Goal: Information Seeking & Learning: Find specific fact

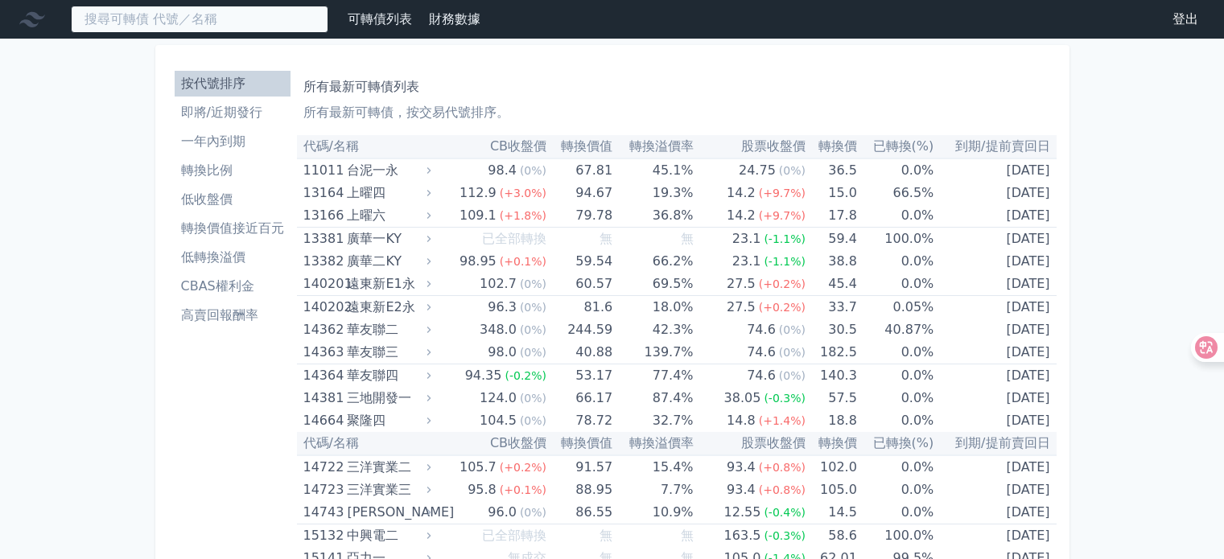
click at [188, 23] on input at bounding box center [200, 19] width 258 height 27
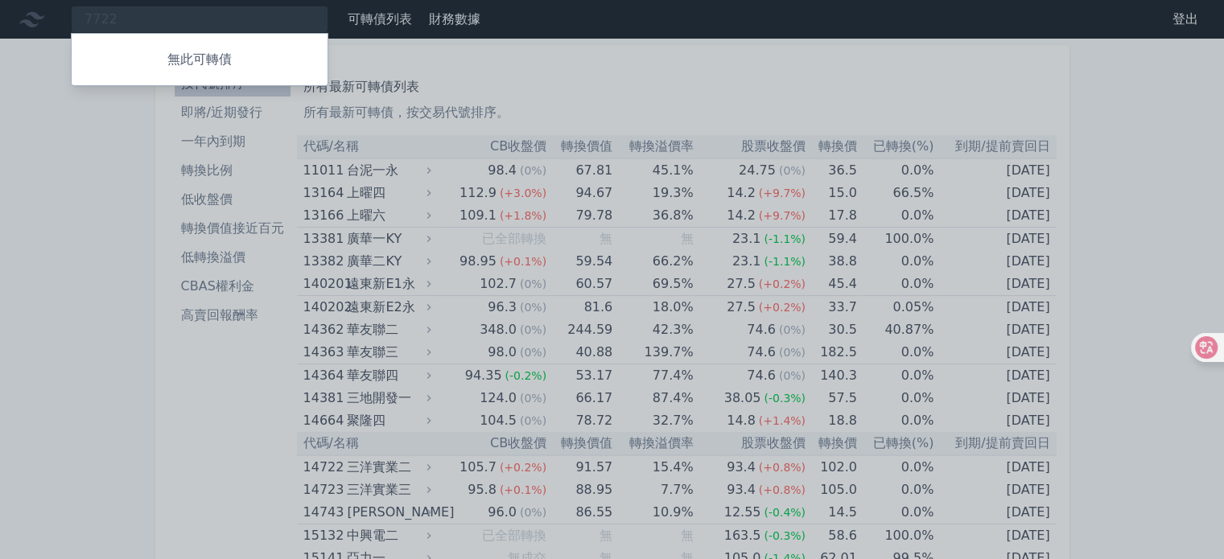
drag, startPoint x: 217, startPoint y: 8, endPoint x: 102, endPoint y: 10, distance: 114.3
click at [102, 10] on div at bounding box center [612, 279] width 1224 height 559
click at [113, 12] on div "7722 無此可轉債" at bounding box center [200, 19] width 258 height 27
click at [113, 13] on div at bounding box center [612, 279] width 1224 height 559
click at [113, 14] on div "7722 無此可轉債" at bounding box center [200, 19] width 258 height 27
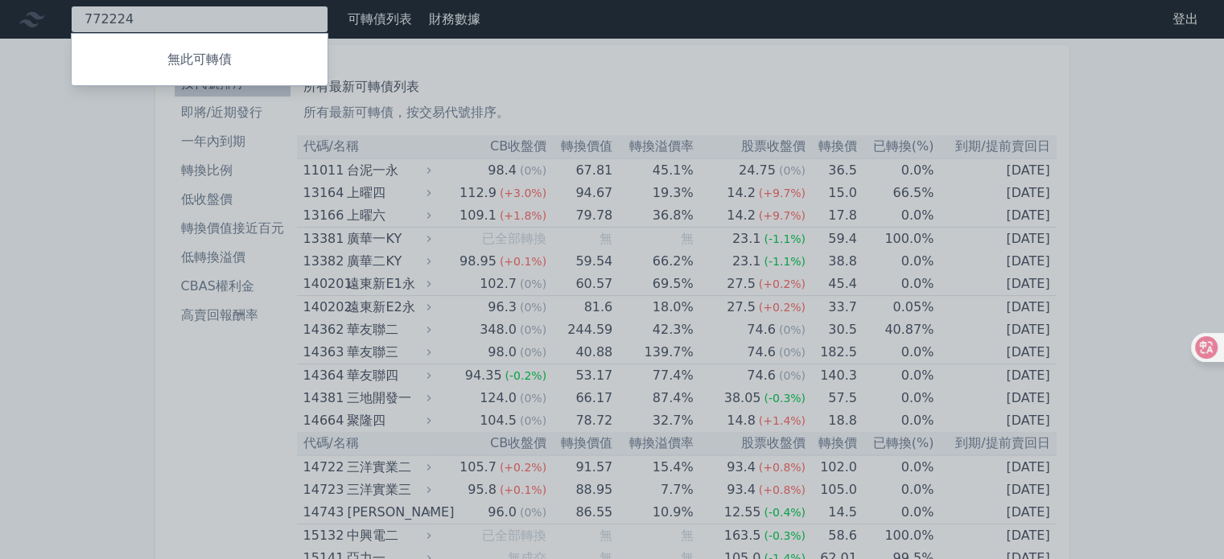
type input "772224"
click at [142, 21] on div at bounding box center [612, 279] width 1224 height 559
click at [142, 20] on div "772224 無此可轉債" at bounding box center [200, 19] width 258 height 27
click at [142, 20] on div at bounding box center [612, 279] width 1224 height 559
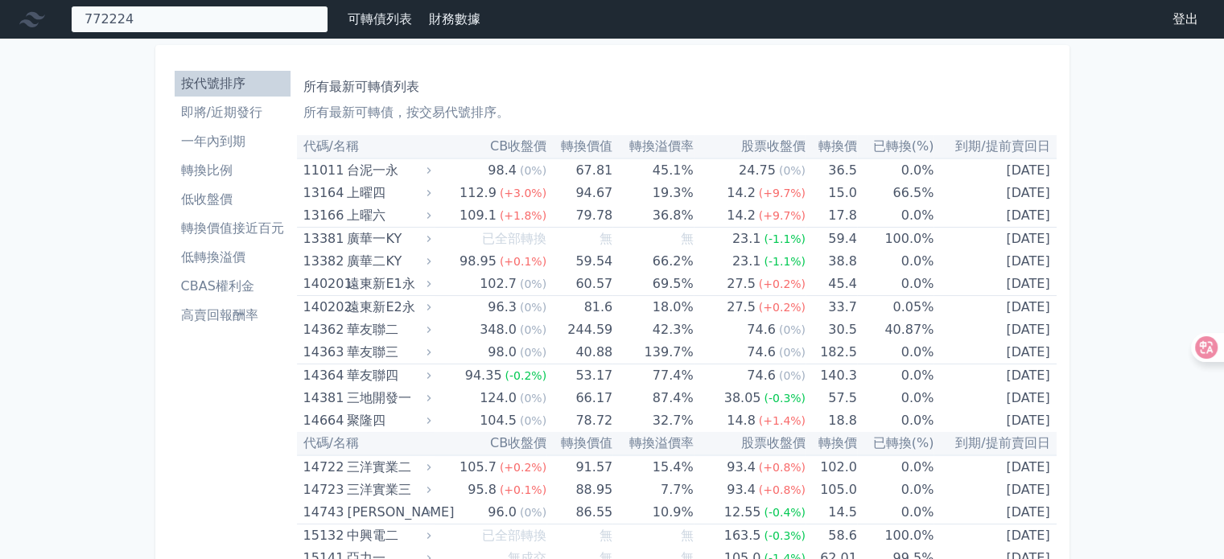
click at [138, 19] on div "772224 無此可轉債" at bounding box center [200, 19] width 258 height 27
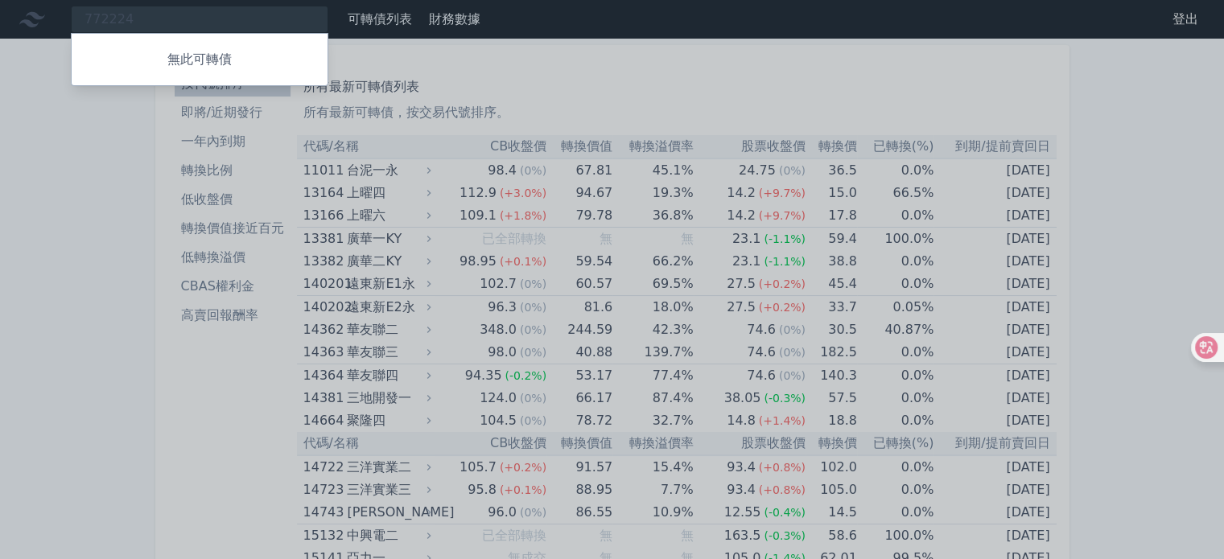
click at [138, 19] on div at bounding box center [612, 279] width 1224 height 559
click at [138, 19] on div "772224 無此可轉債" at bounding box center [200, 19] width 258 height 27
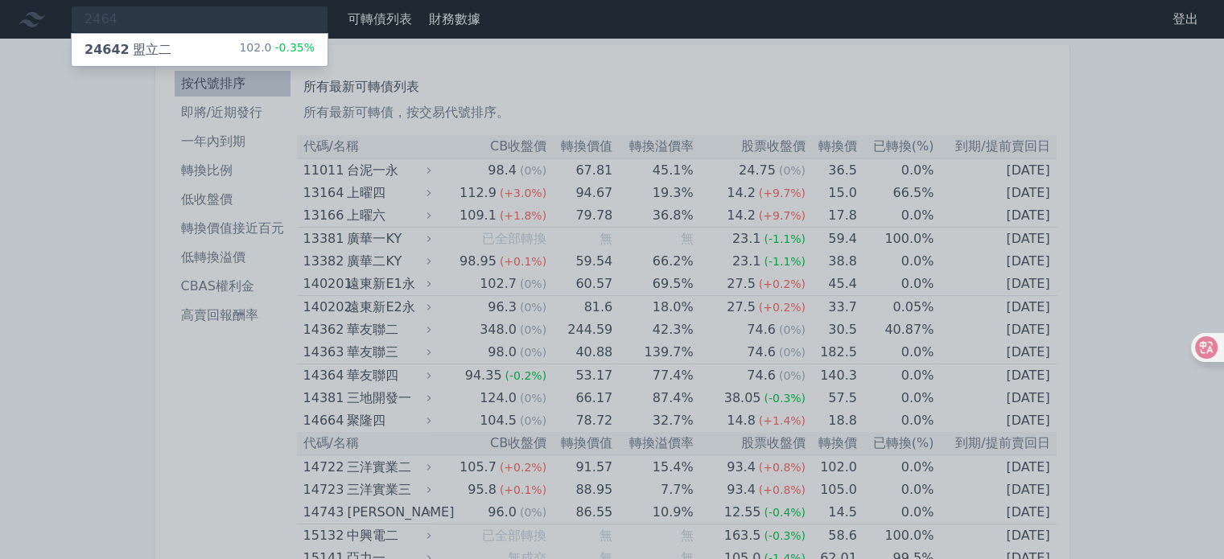
type input "2464"
click at [208, 53] on div "24642 盟立二 102.0 -0.35%" at bounding box center [200, 50] width 256 height 32
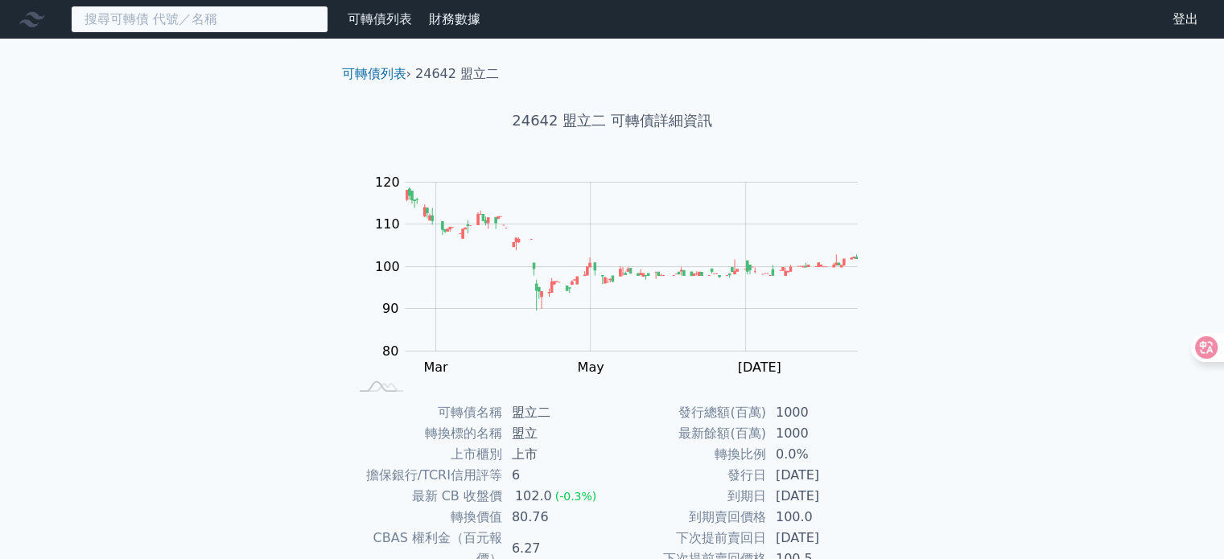
click at [253, 22] on input at bounding box center [200, 19] width 258 height 27
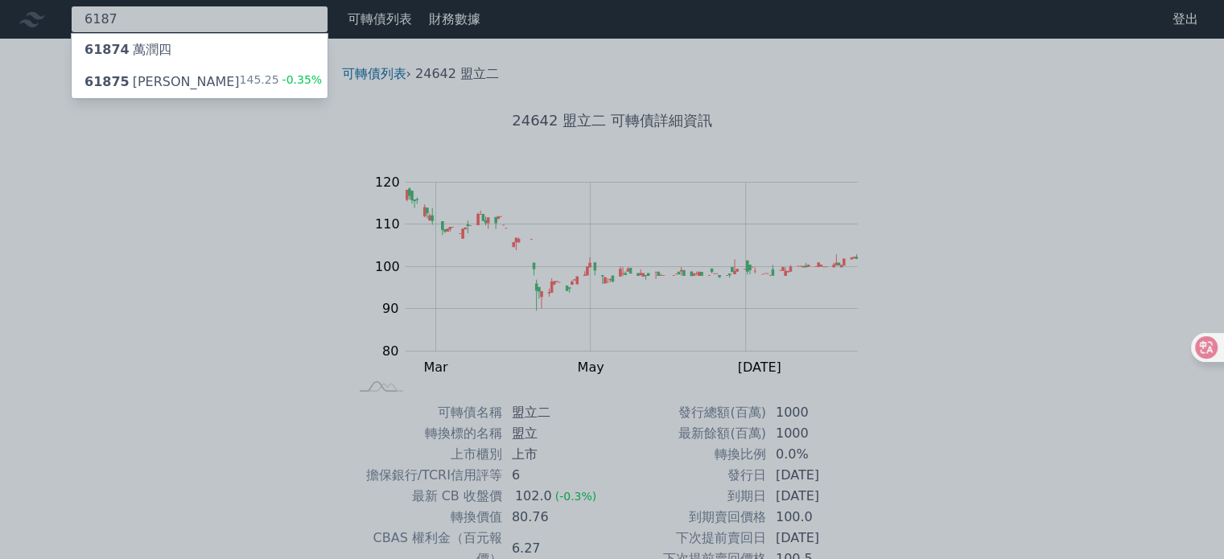
type input "6187"
click at [260, 80] on div "145.25 -0.35%" at bounding box center [281, 81] width 83 height 19
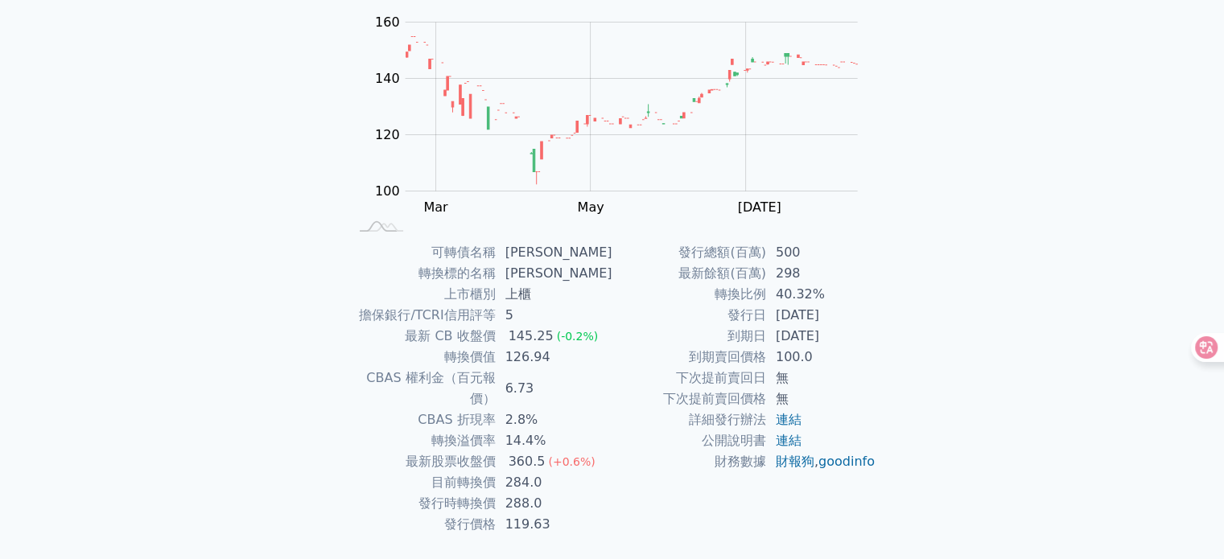
scroll to position [161, 0]
